Goal: Task Accomplishment & Management: Use online tool/utility

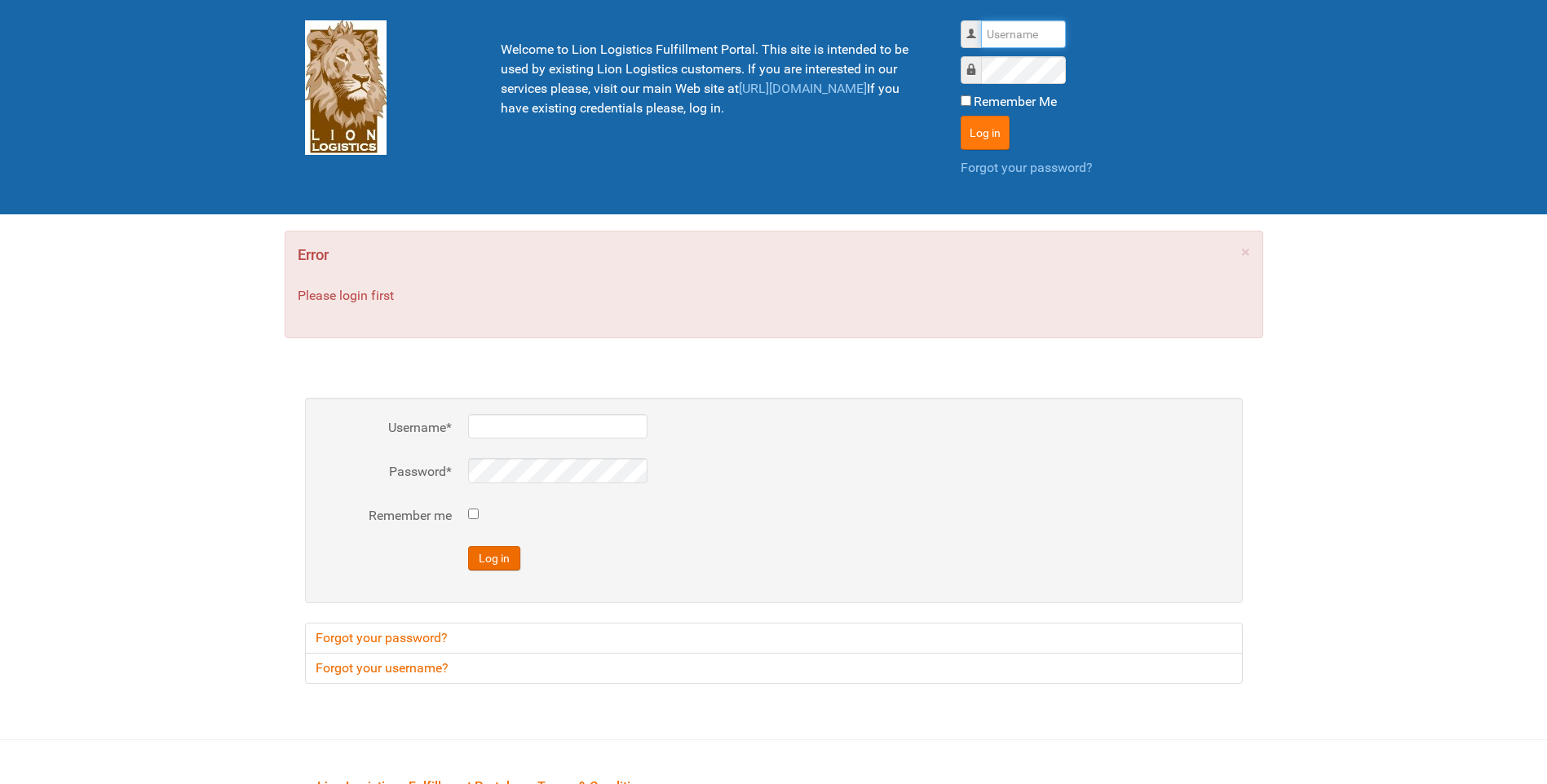
type input "lion"
click at [970, 129] on button "Log in" at bounding box center [984, 133] width 49 height 34
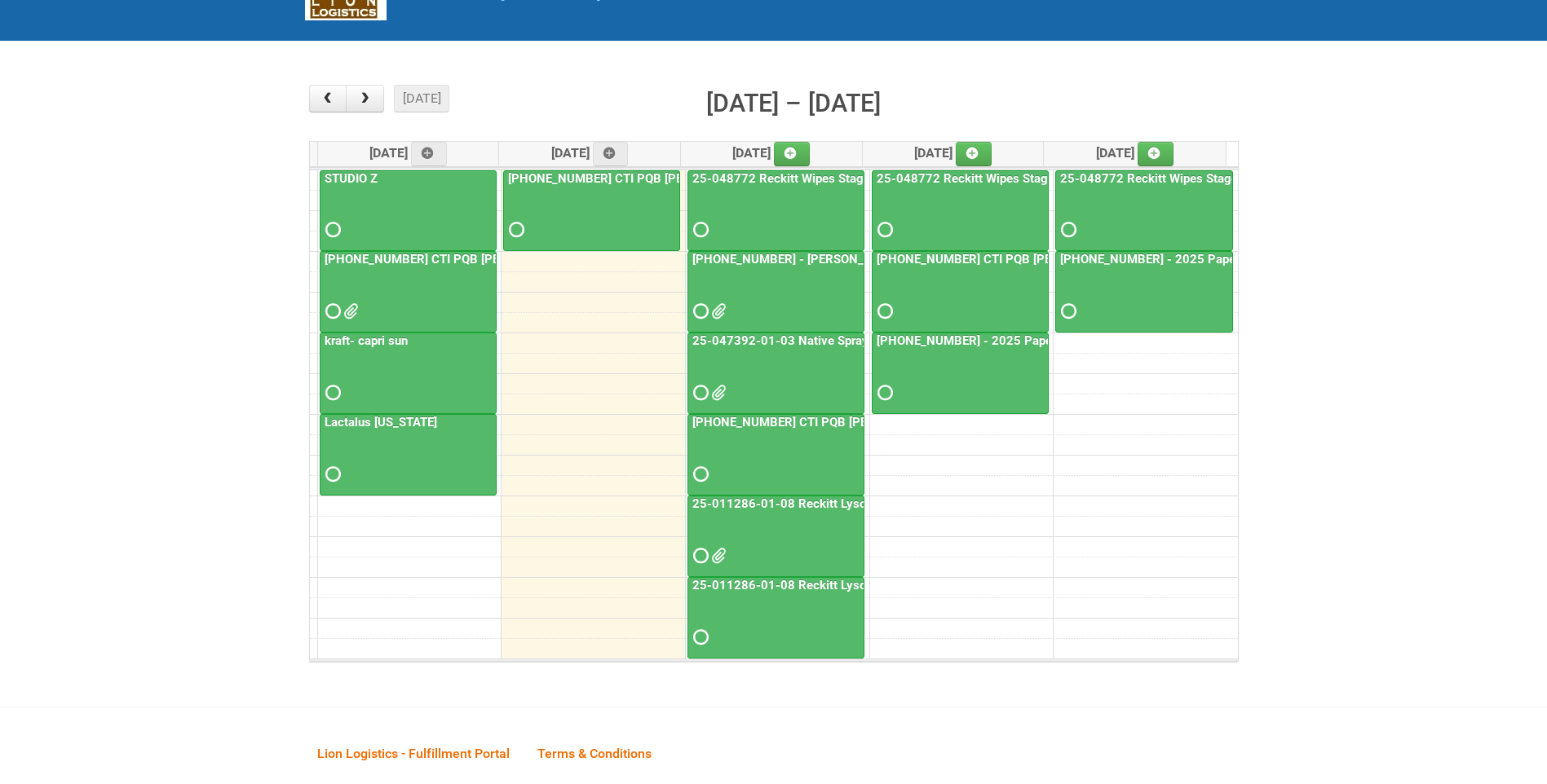
scroll to position [163, 0]
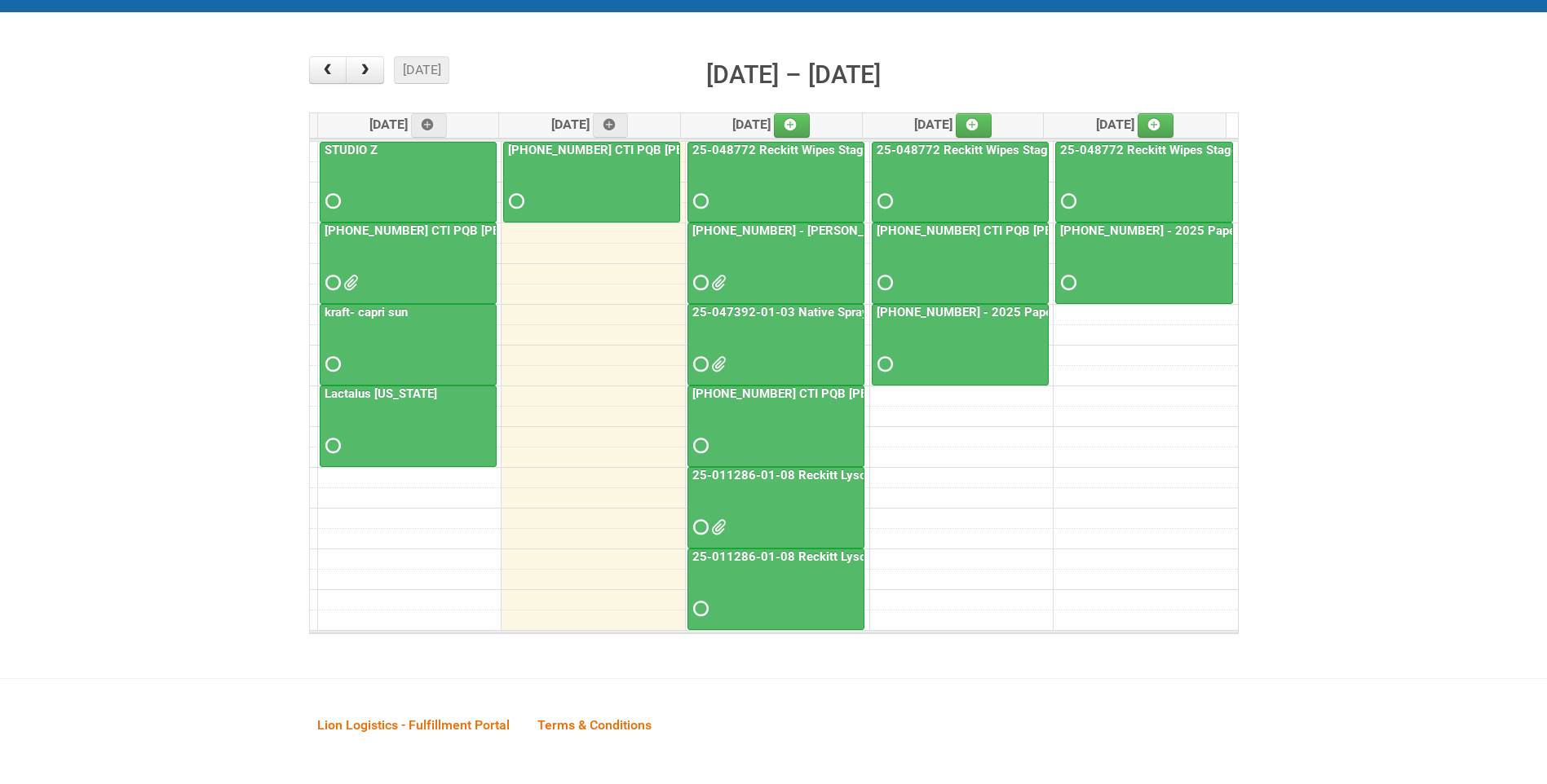
click at [726, 533] on div at bounding box center [776, 513] width 173 height 53
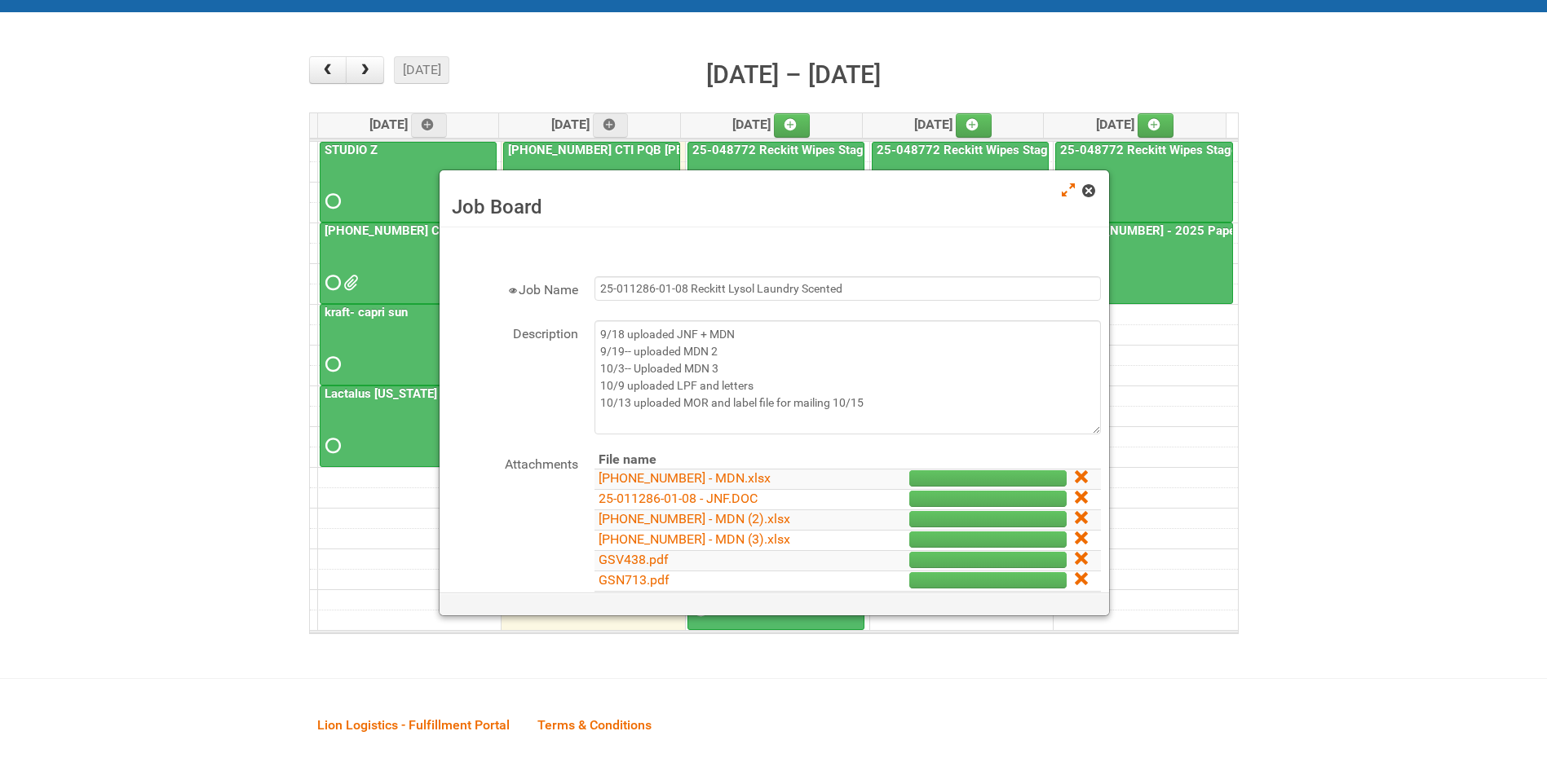
click at [1087, 186] on span at bounding box center [1088, 191] width 11 height 11
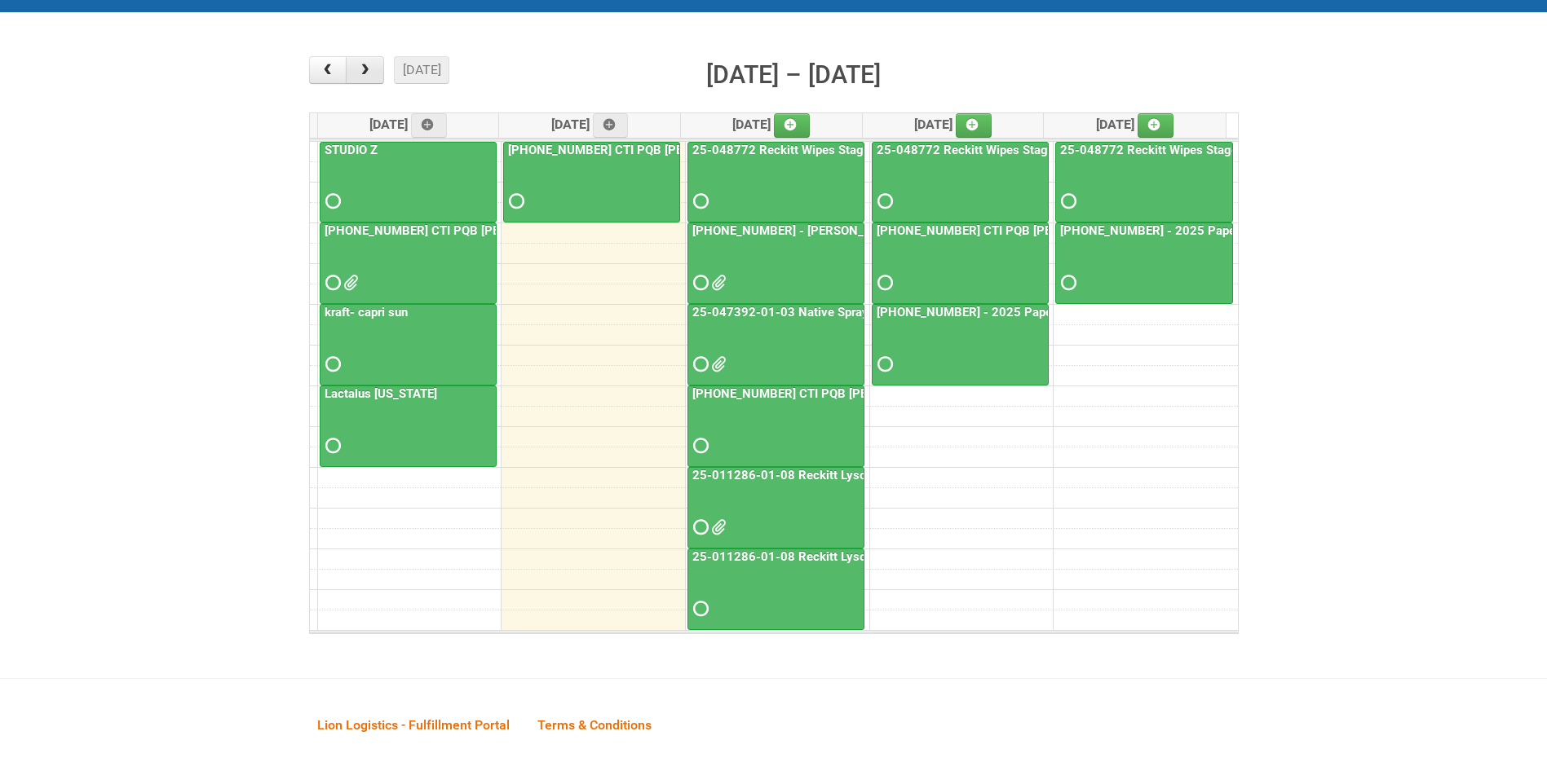
click at [358, 72] on span "button" at bounding box center [364, 70] width 16 height 13
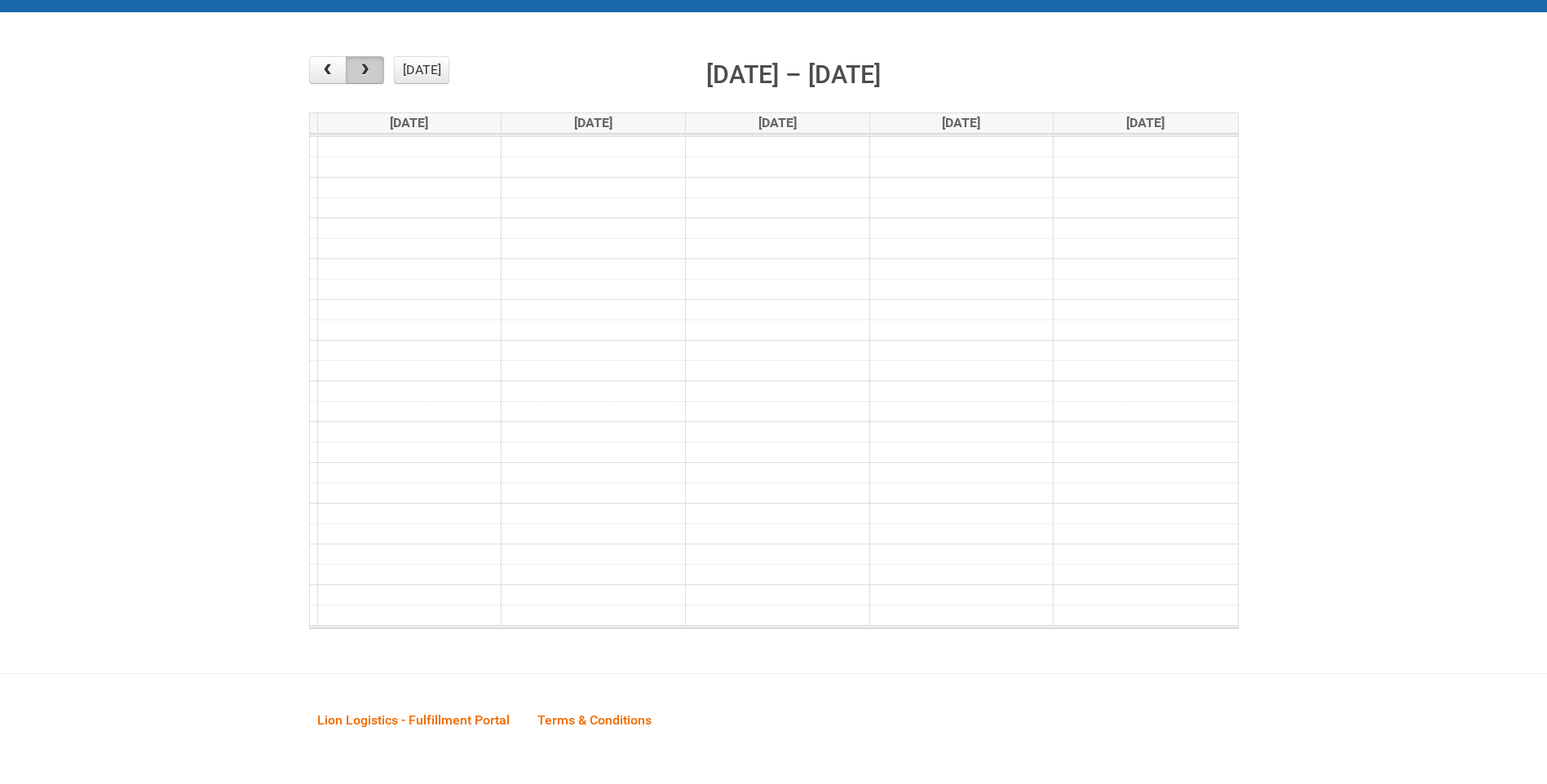
click at [358, 72] on span "button" at bounding box center [364, 70] width 16 height 13
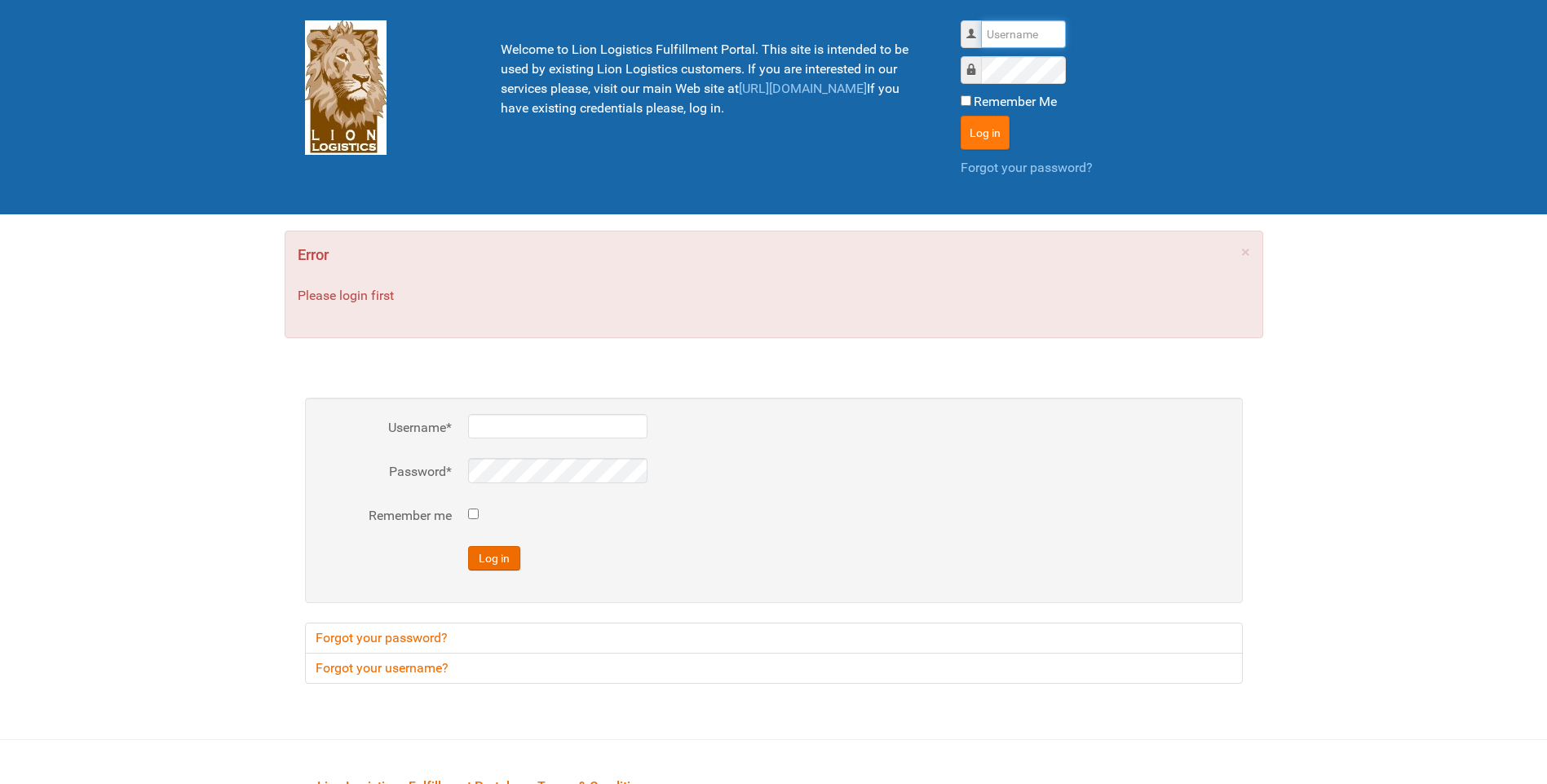
type input "lion"
click at [972, 130] on button "Log in" at bounding box center [984, 133] width 49 height 34
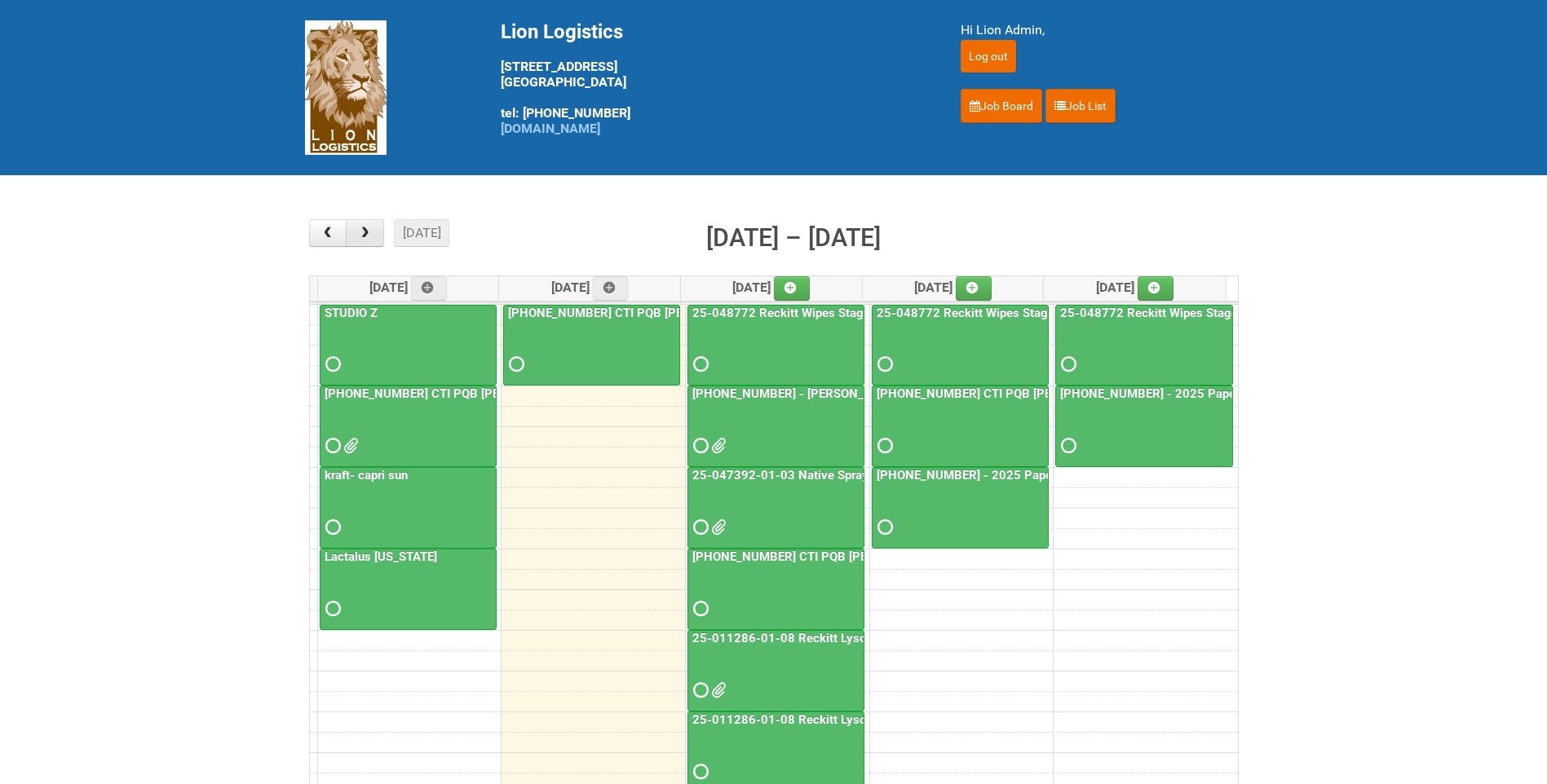
click at [378, 224] on button "button" at bounding box center [365, 233] width 39 height 28
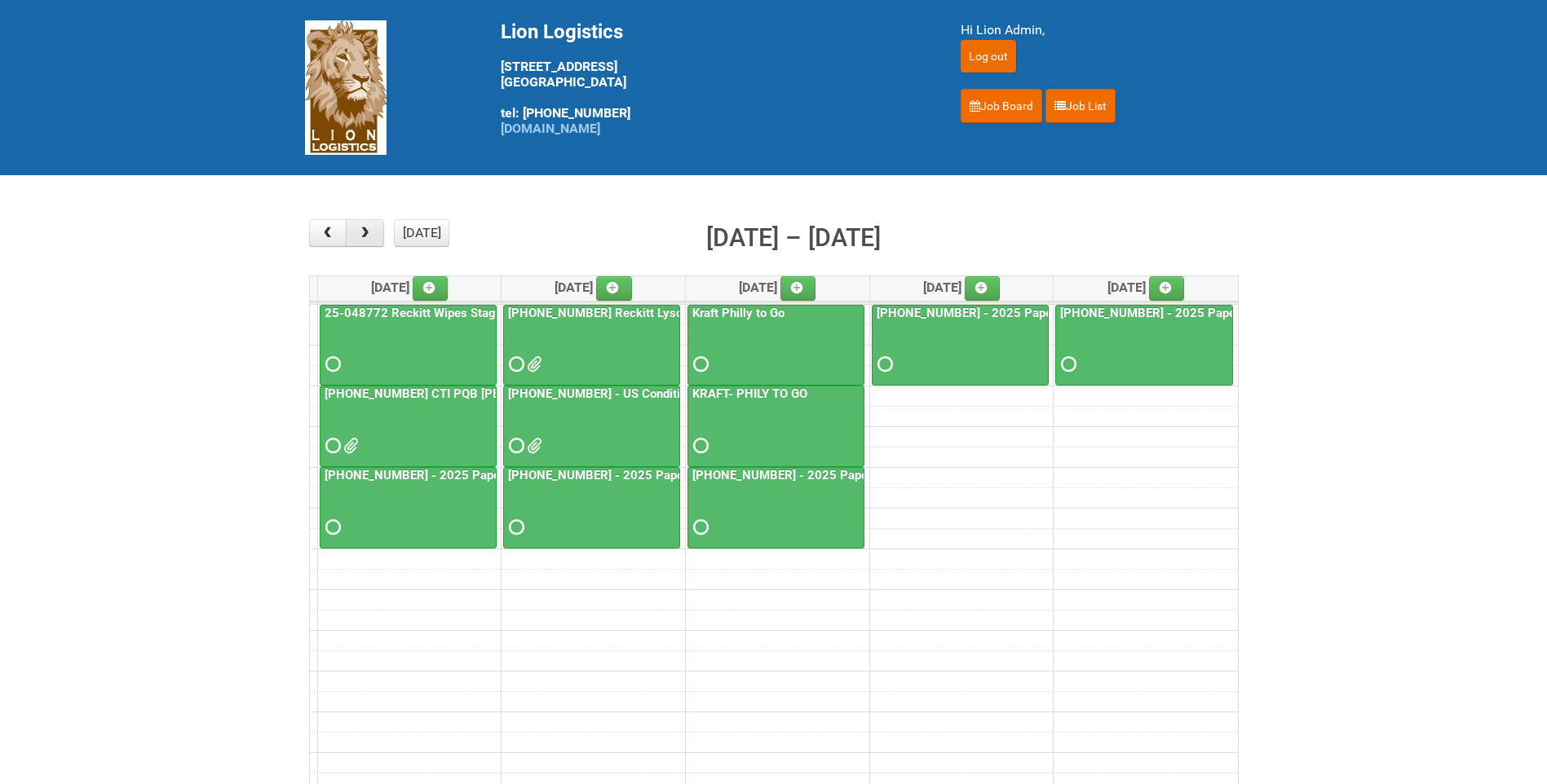
click at [378, 224] on button "button" at bounding box center [365, 233] width 39 height 28
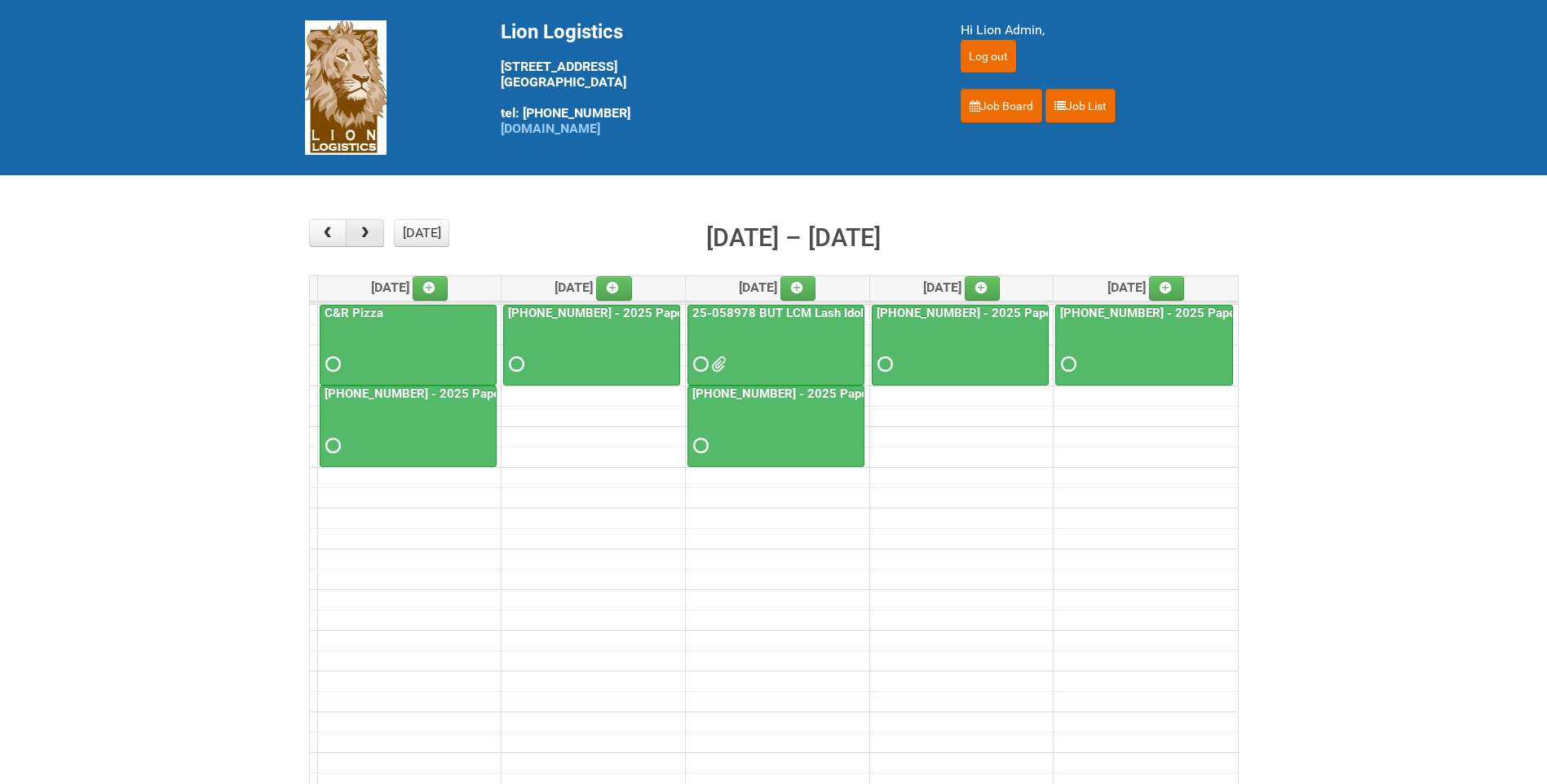
click at [378, 224] on button "button" at bounding box center [365, 233] width 39 height 28
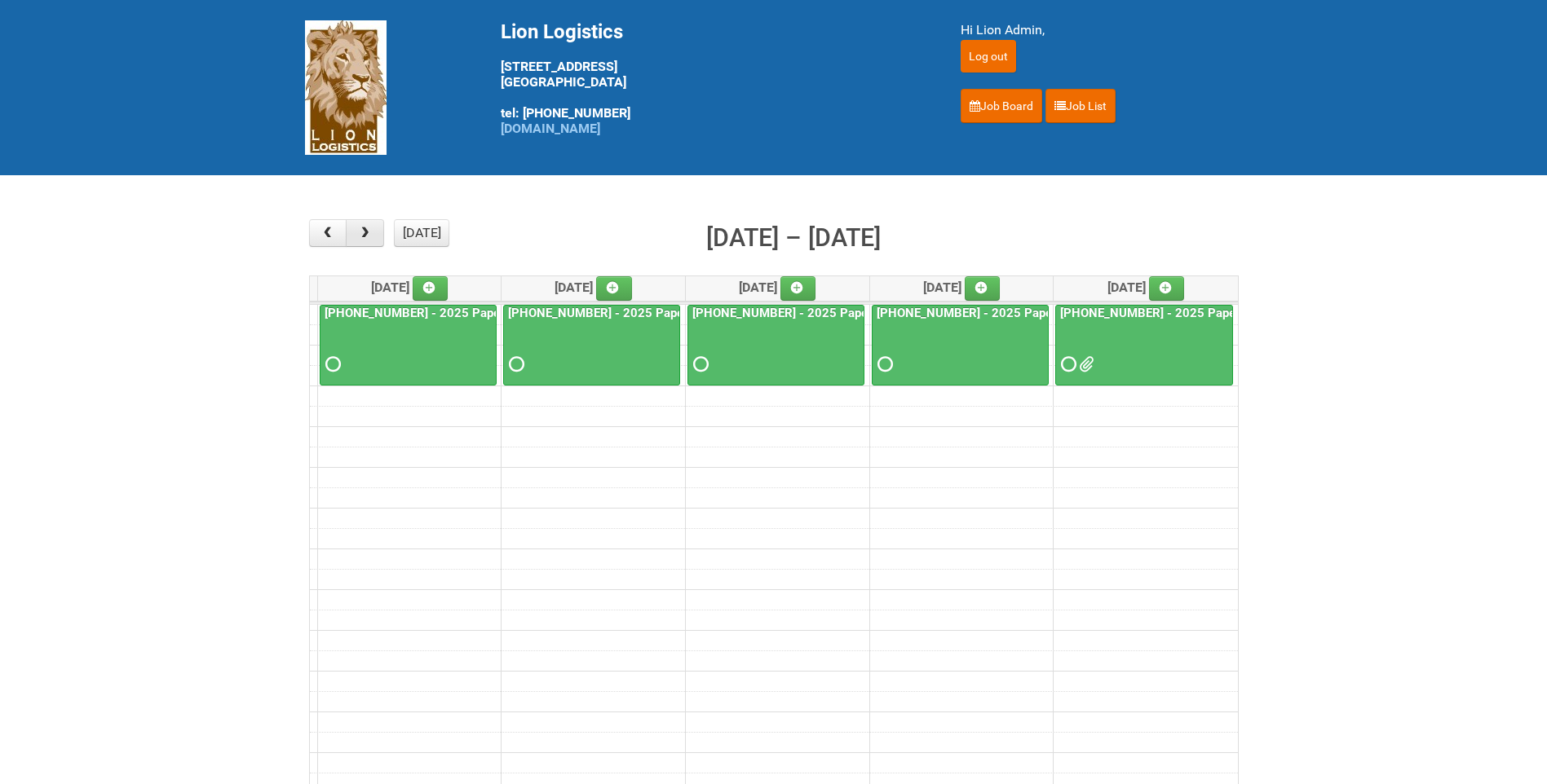
click at [378, 224] on button "button" at bounding box center [365, 233] width 39 height 28
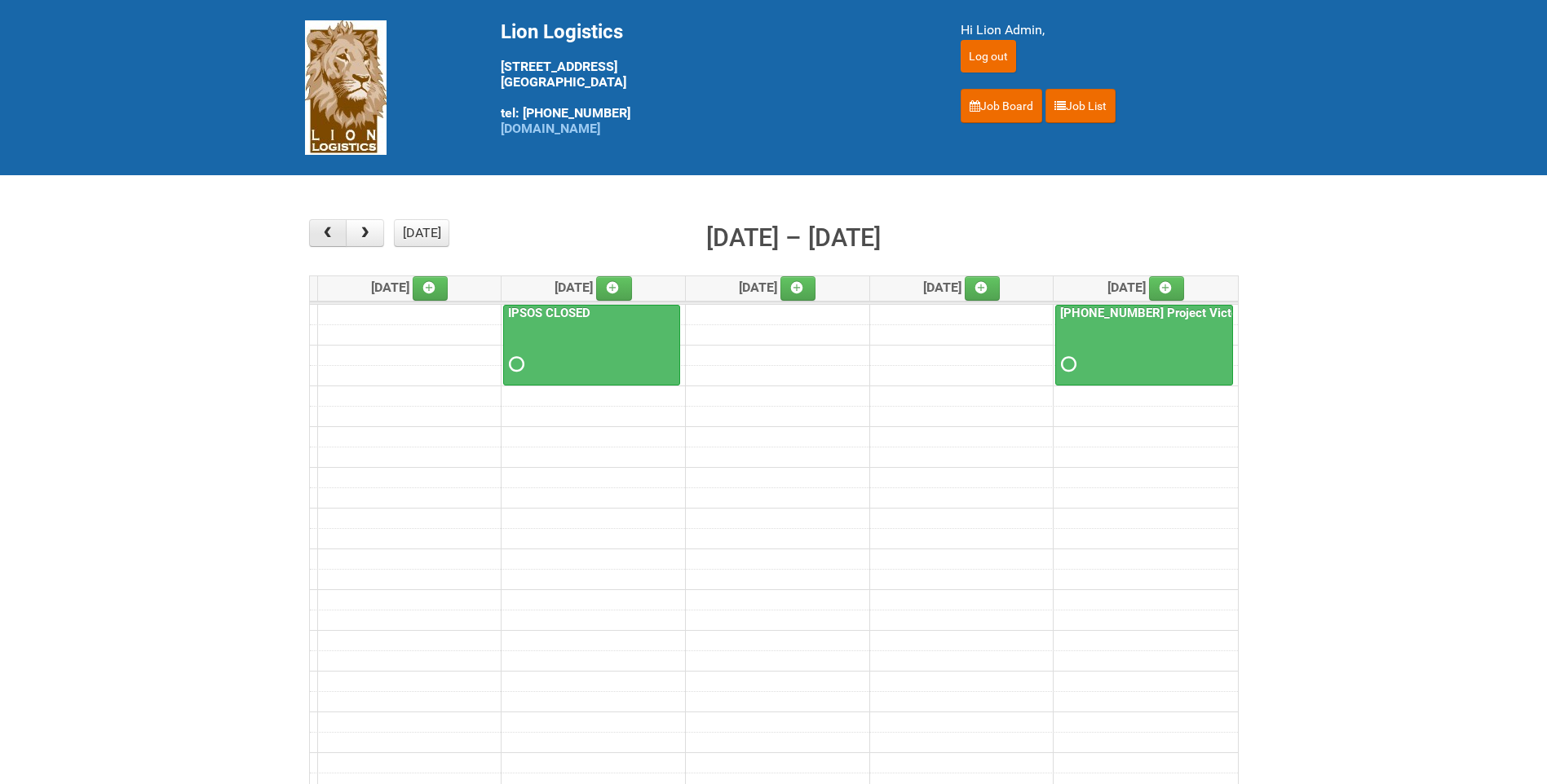
click at [321, 231] on button "button" at bounding box center [328, 233] width 39 height 28
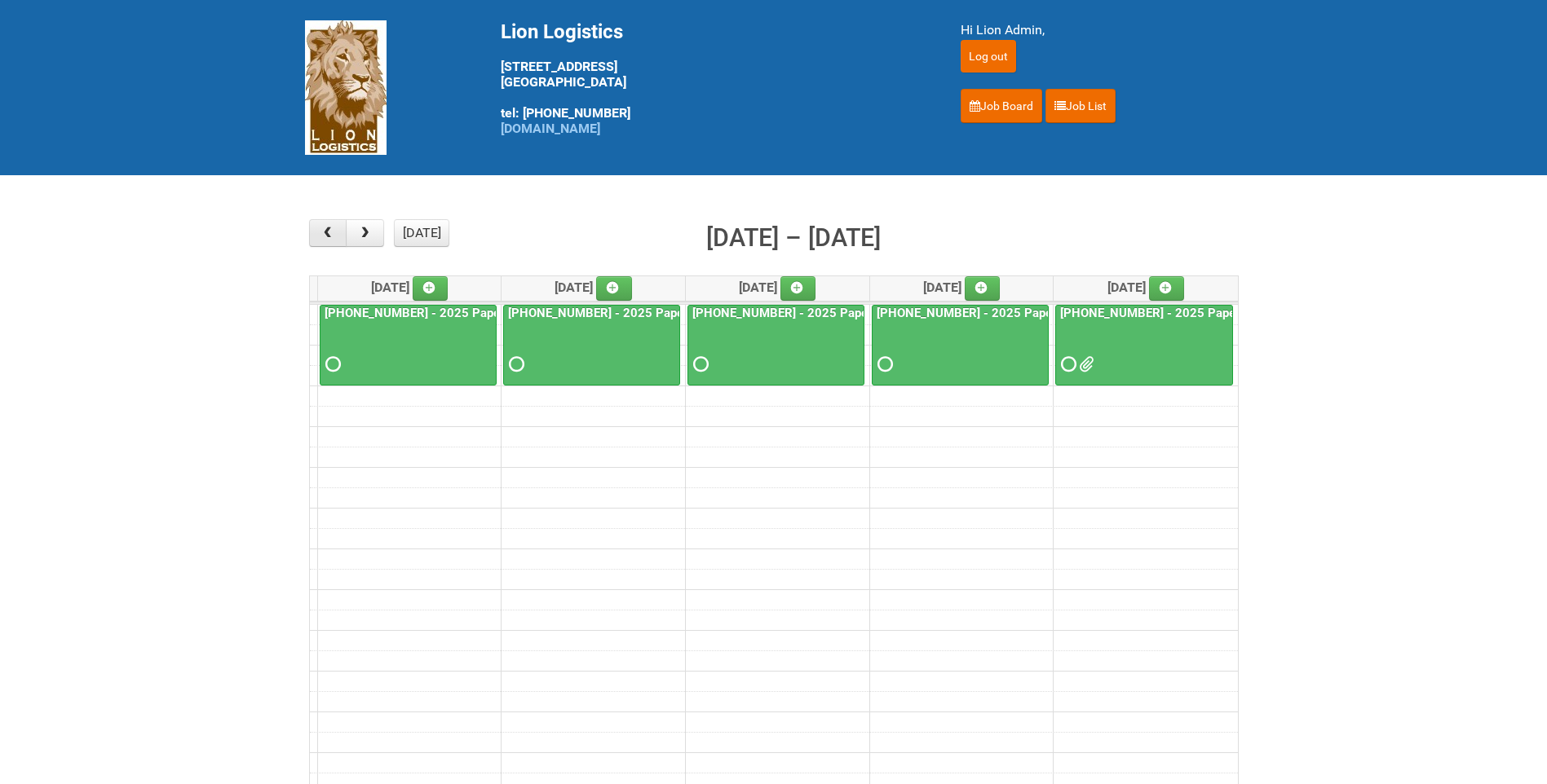
click at [321, 231] on span "button" at bounding box center [327, 233] width 16 height 13
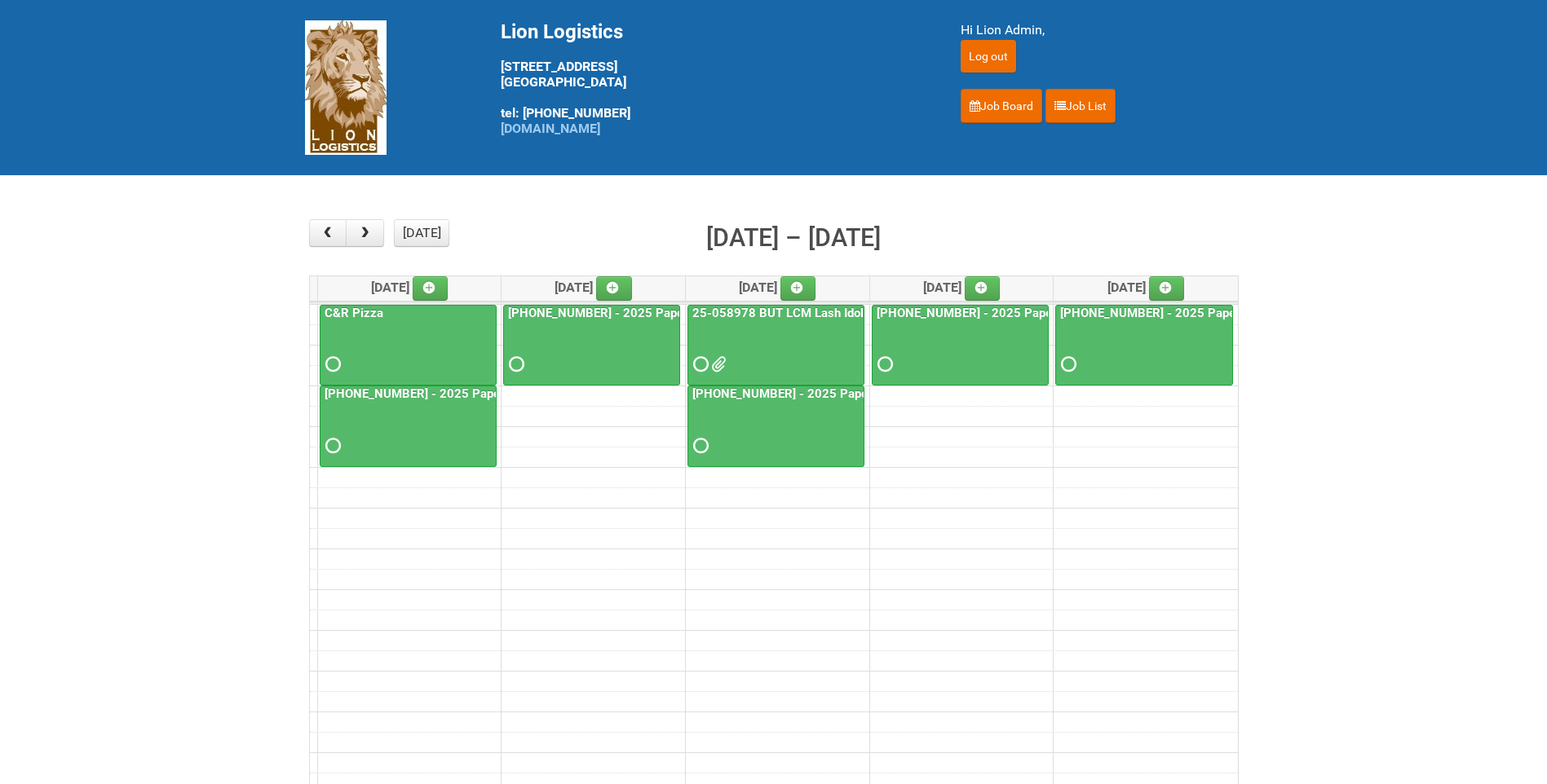
click at [802, 341] on div at bounding box center [776, 350] width 173 height 53
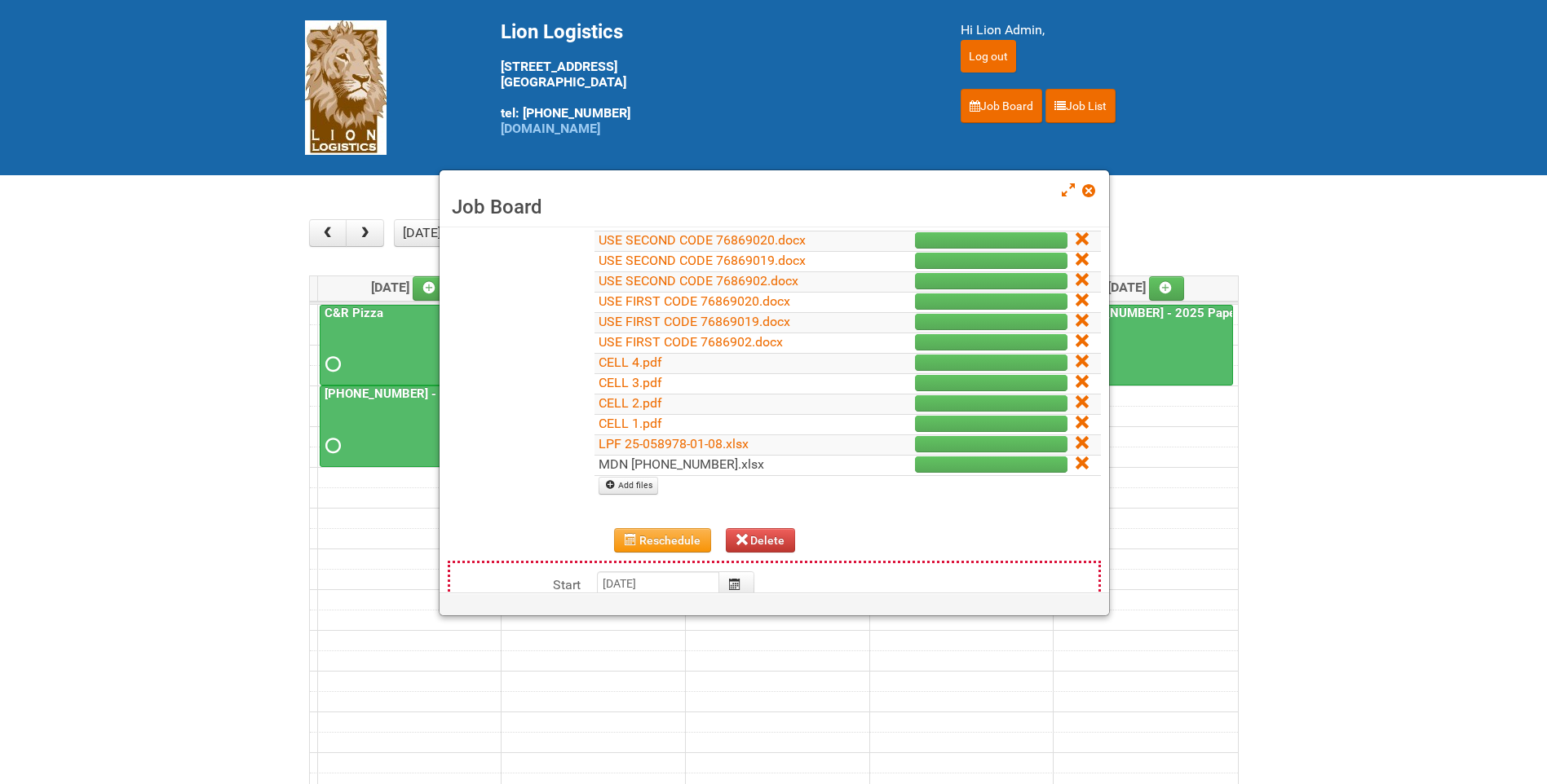
scroll to position [244, 0]
